Goal: Contribute content: Add original content to the website for others to see

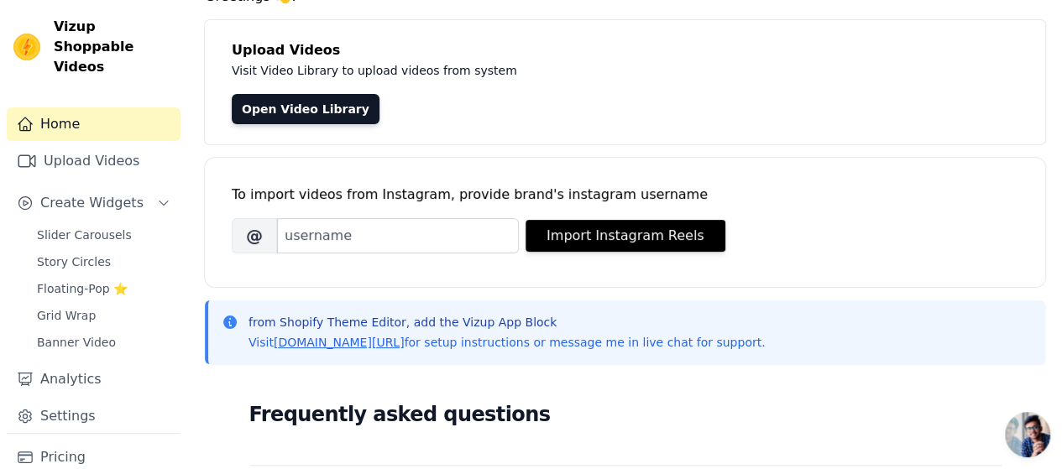
scroll to position [84, 0]
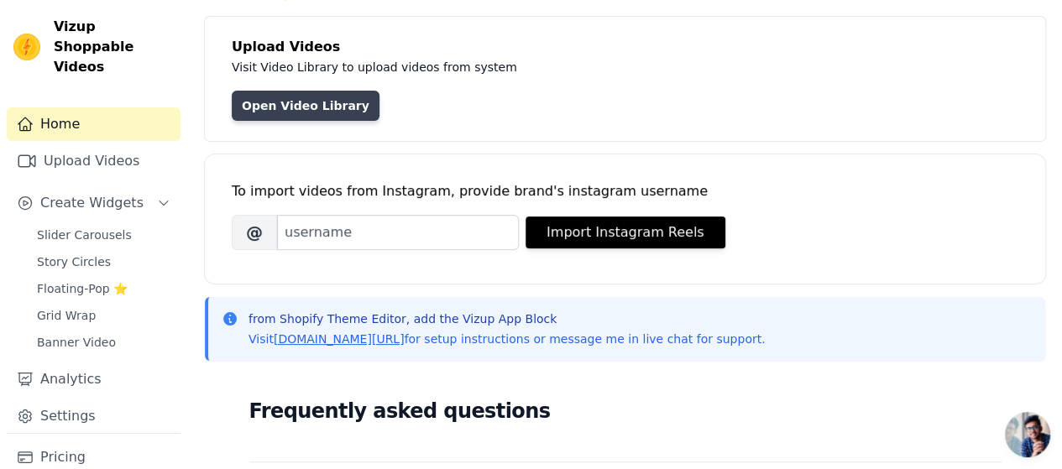
click at [316, 115] on link "Open Video Library" at bounding box center [306, 106] width 148 height 30
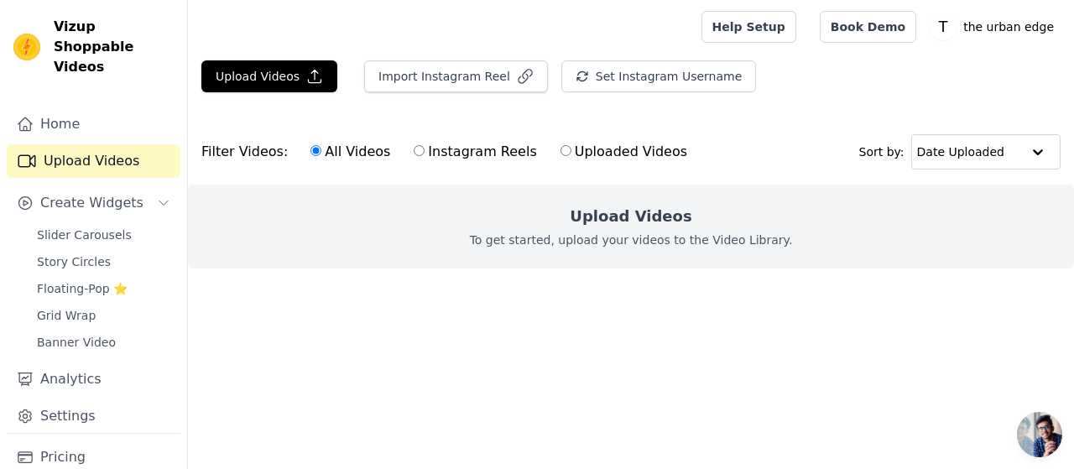
click at [494, 159] on label "Instagram Reels" at bounding box center [475, 152] width 124 height 22
click at [425, 156] on input "Instagram Reels" at bounding box center [419, 150] width 11 height 11
radio input "true"
click at [383, 158] on div "All Videos Instagram Reels Uploaded Videos" at bounding box center [498, 152] width 395 height 39
click at [368, 157] on label "All Videos" at bounding box center [350, 152] width 81 height 22
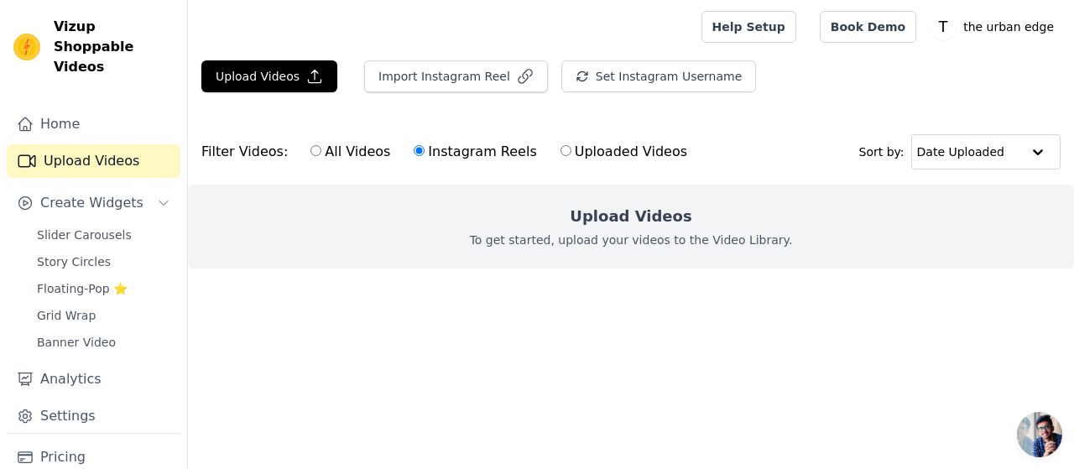
click at [321, 156] on input "All Videos" at bounding box center [316, 150] width 11 height 11
radio input "true"
click at [267, 75] on button "Upload Videos" at bounding box center [269, 76] width 136 height 32
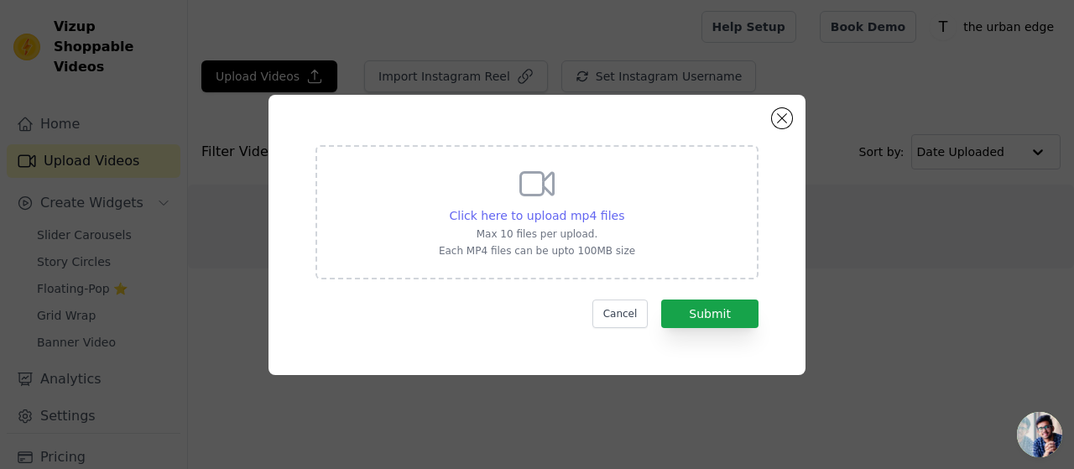
click at [488, 216] on span "Click here to upload mp4 files" at bounding box center [537, 215] width 175 height 13
click at [624, 207] on input "Click here to upload mp4 files Max 10 files per upload. Each MP4 files can be u…" at bounding box center [624, 206] width 1 height 1
type input "C:\fakepath\FDownloader.Net_AQNcJyuUzZ1MtaWnrYYpHMR313TaX3SCSXfUgEuHAyB8F7zrR9Z…"
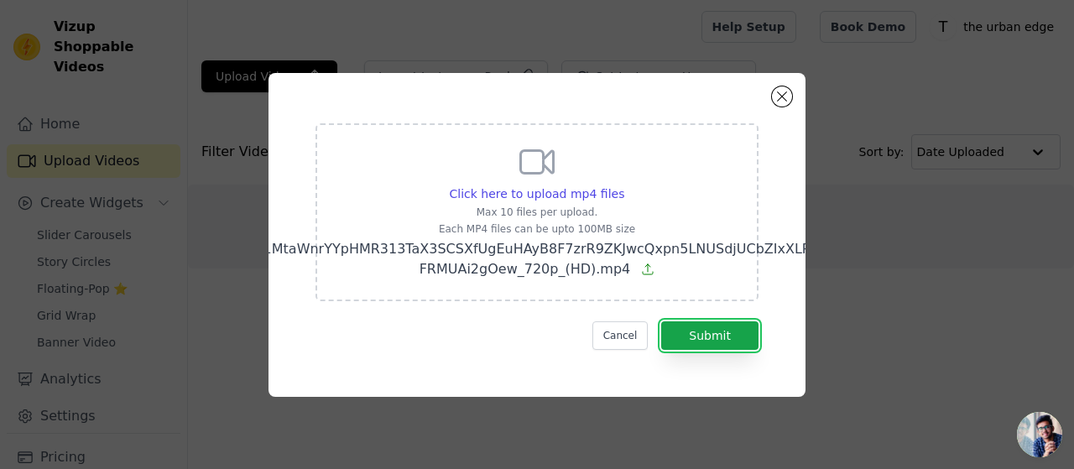
click at [702, 343] on div "Click here to upload mp4 files Max 10 files per upload. Each MP4 files can be u…" at bounding box center [537, 235] width 477 height 264
click at [702, 326] on button "Submit" at bounding box center [709, 335] width 97 height 29
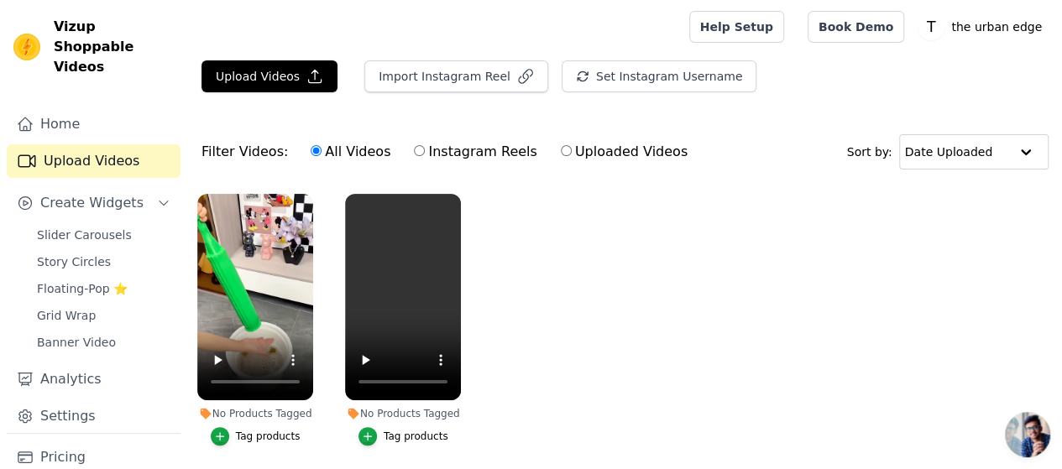
click at [227, 427] on button "Tag products" at bounding box center [256, 436] width 90 height 18
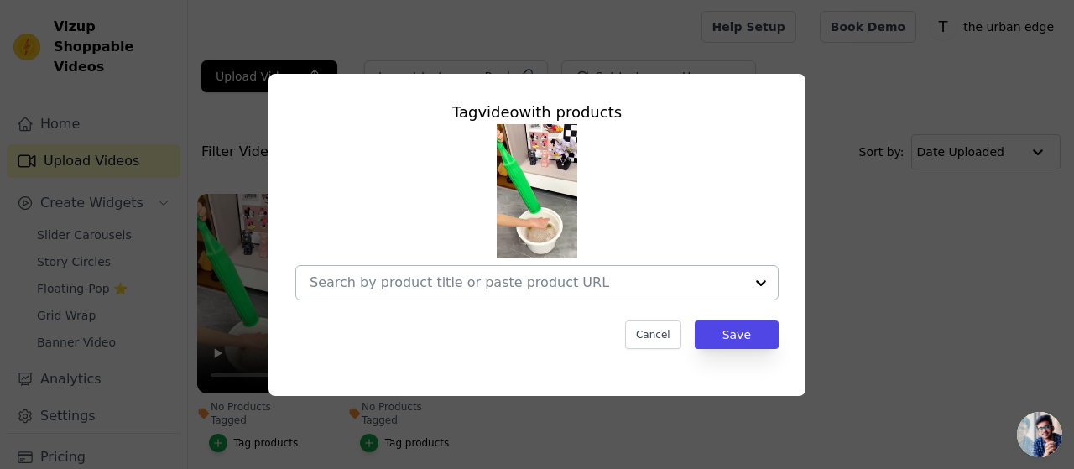
click at [419, 283] on input "No Products Tagged Tag video with products Cancel Save Tag products" at bounding box center [527, 282] width 435 height 16
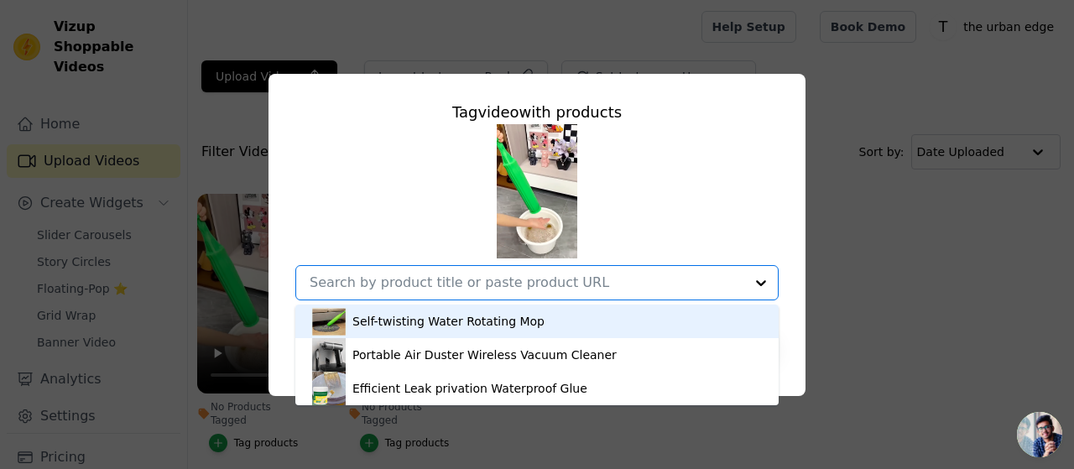
click at [438, 326] on div "Self-twisting Water Rotating Mop" at bounding box center [448, 321] width 192 height 17
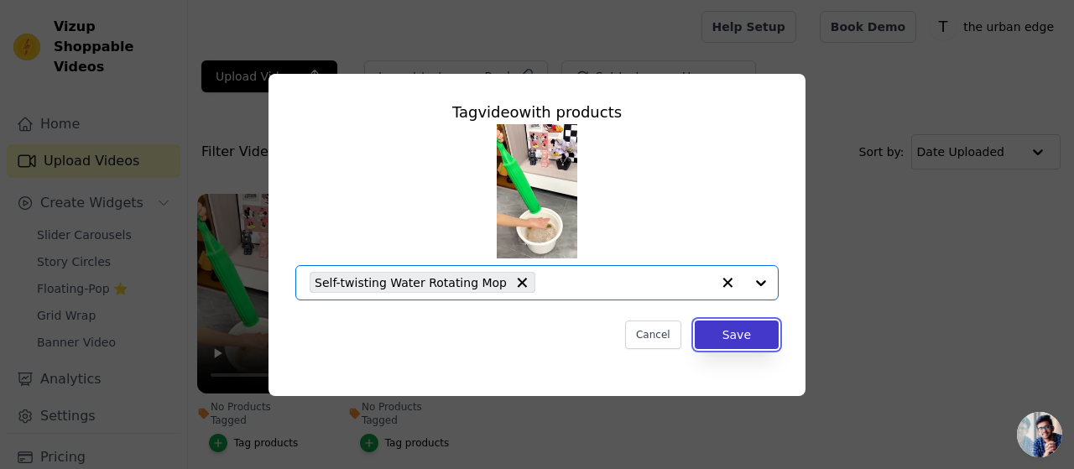
click at [737, 346] on button "Save" at bounding box center [737, 335] width 84 height 29
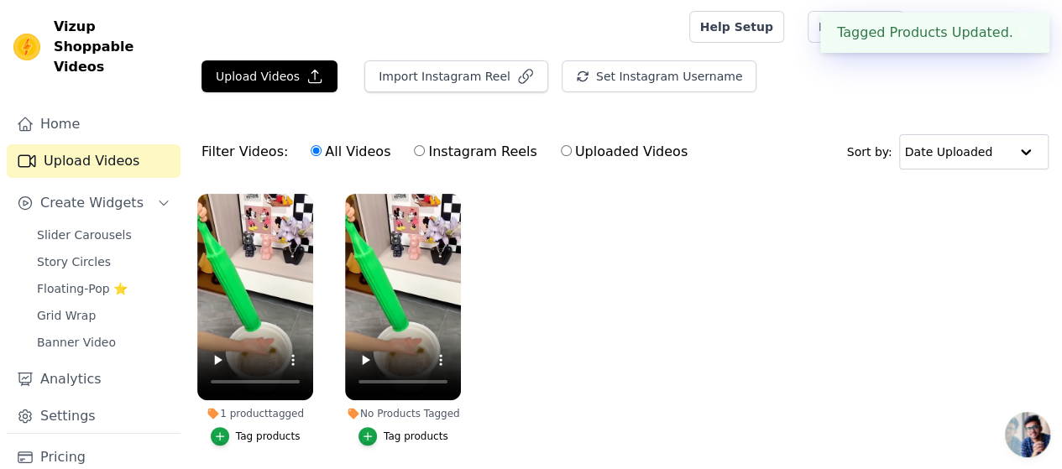
click at [376, 431] on button "Tag products" at bounding box center [403, 436] width 90 height 18
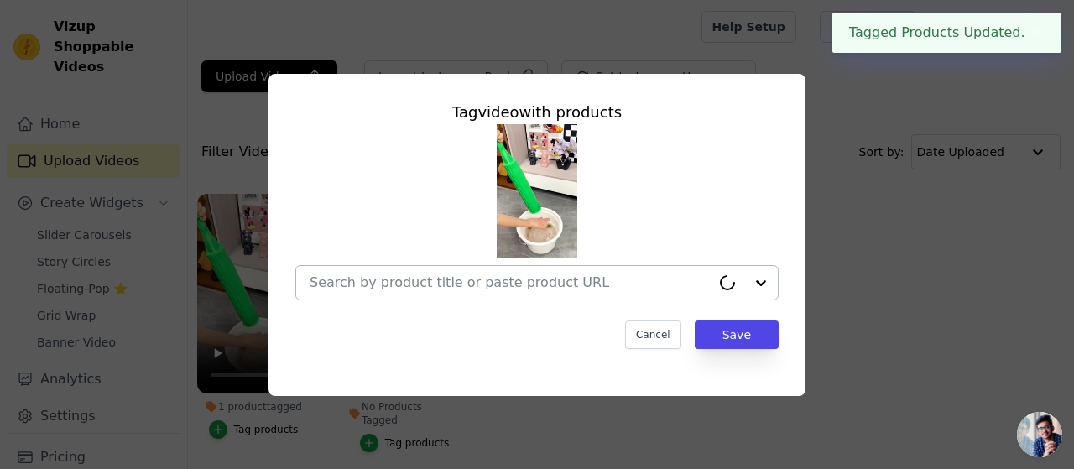
click at [630, 282] on input "No Products Tagged Tag video with products Cancel Save Tag products" at bounding box center [510, 282] width 401 height 16
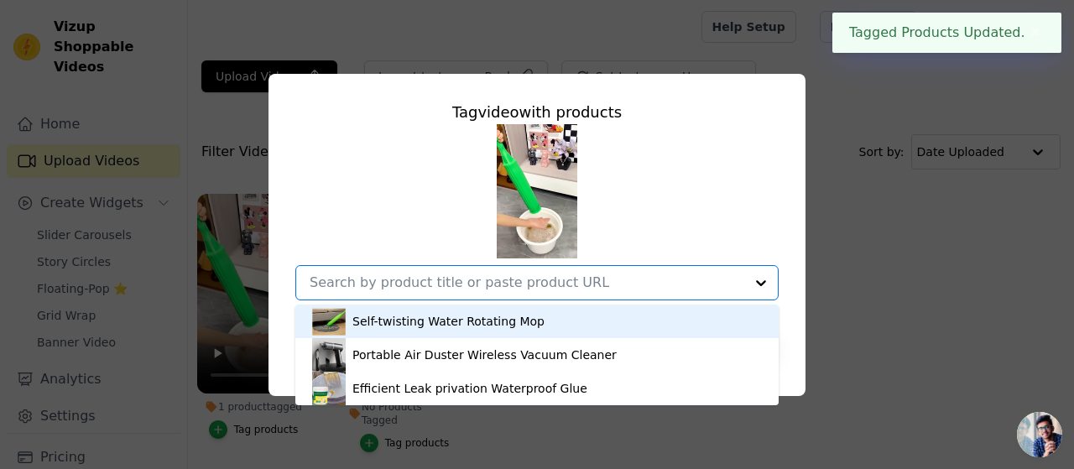
click at [580, 326] on div "Self-twisting Water Rotating Mop" at bounding box center [537, 322] width 450 height 34
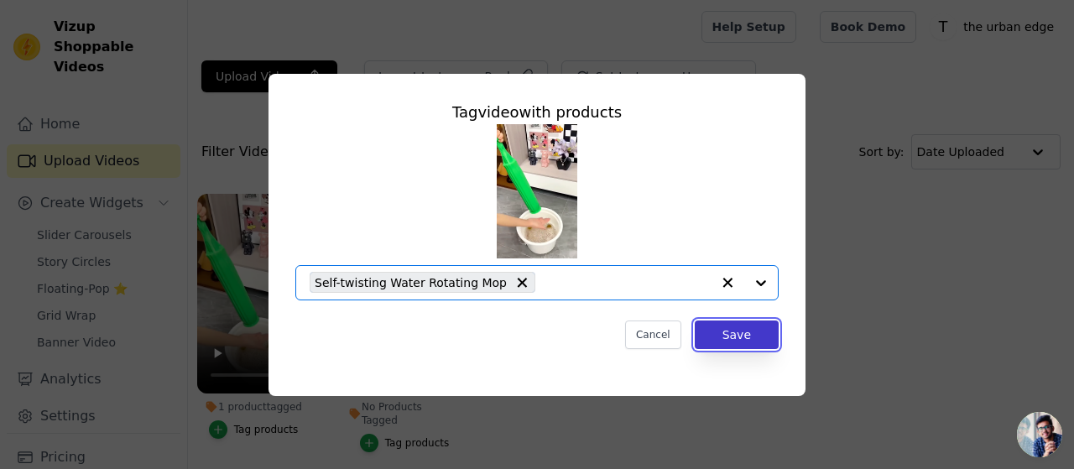
click at [727, 331] on button "Save" at bounding box center [737, 335] width 84 height 29
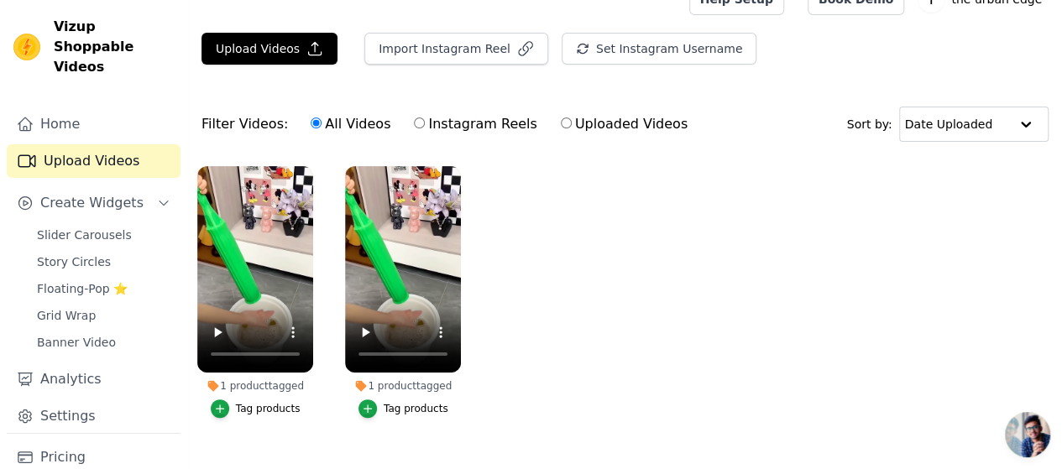
scroll to position [56, 0]
